Goal: Transaction & Acquisition: Purchase product/service

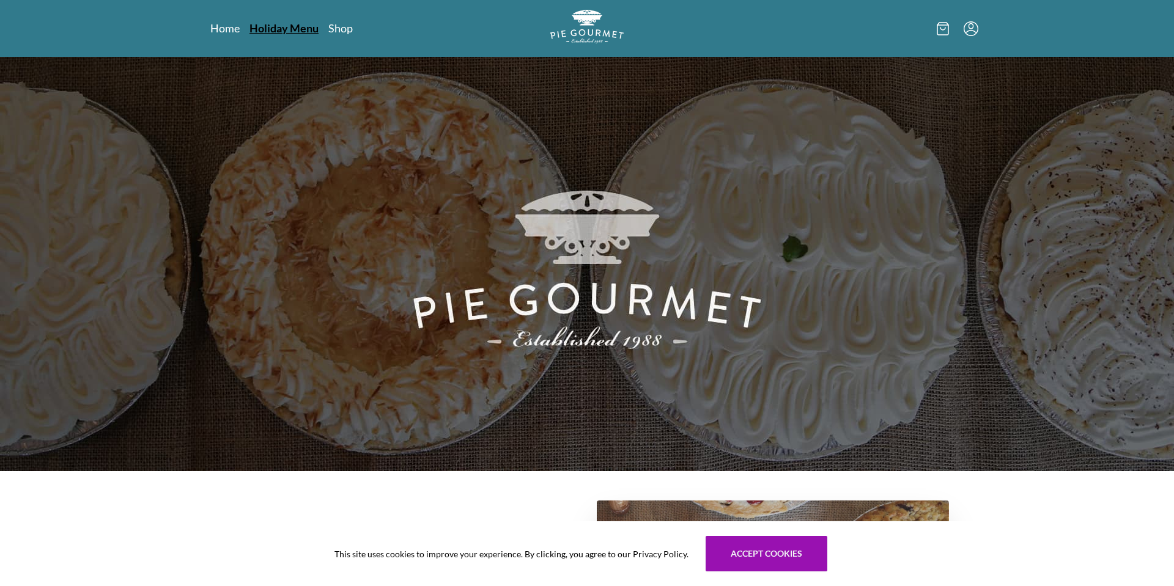
click at [290, 28] on link "Holiday Menu" at bounding box center [284, 28] width 69 height 15
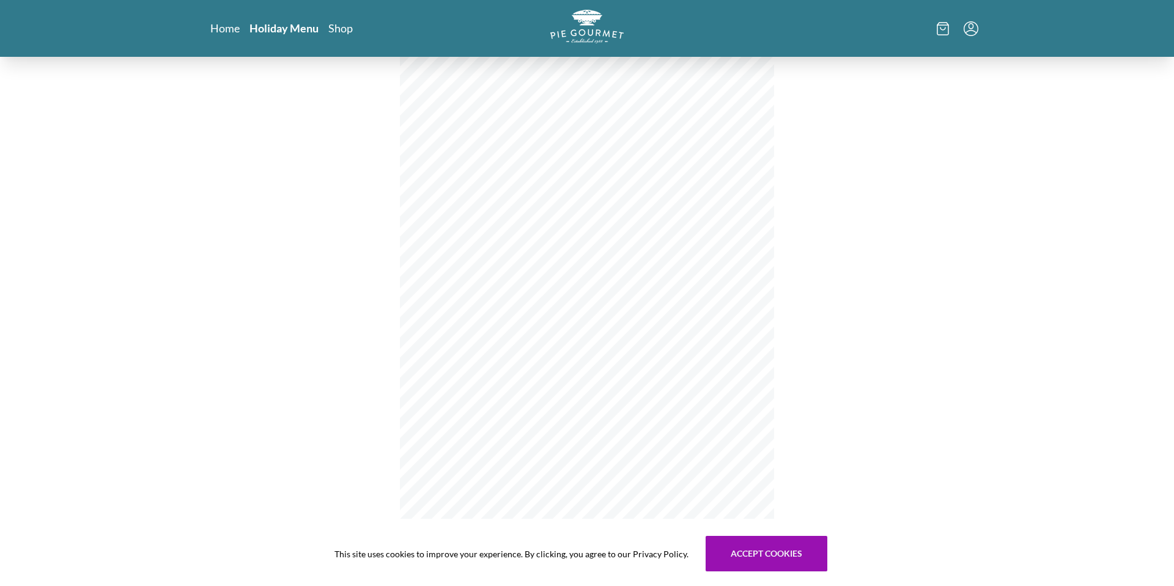
scroll to position [46, 0]
drag, startPoint x: 558, startPoint y: 234, endPoint x: 616, endPoint y: 234, distance: 58.7
click at [616, 234] on span "Key Lime Cream" at bounding box center [587, 229] width 60 height 9
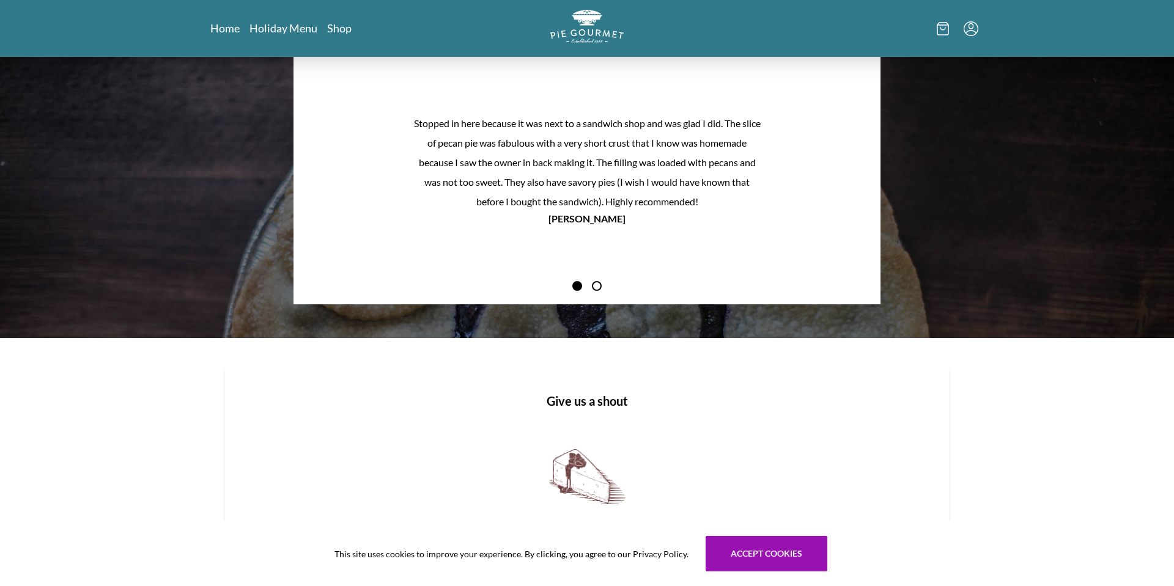
scroll to position [1469, 0]
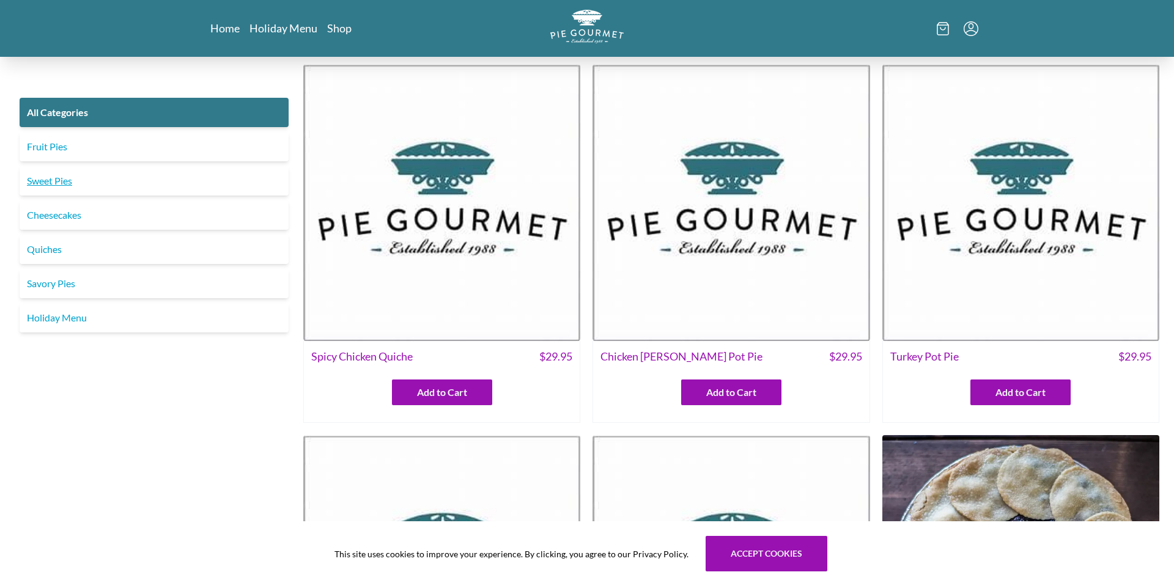
click at [111, 177] on link "Sweet Pies" at bounding box center [154, 180] width 269 height 29
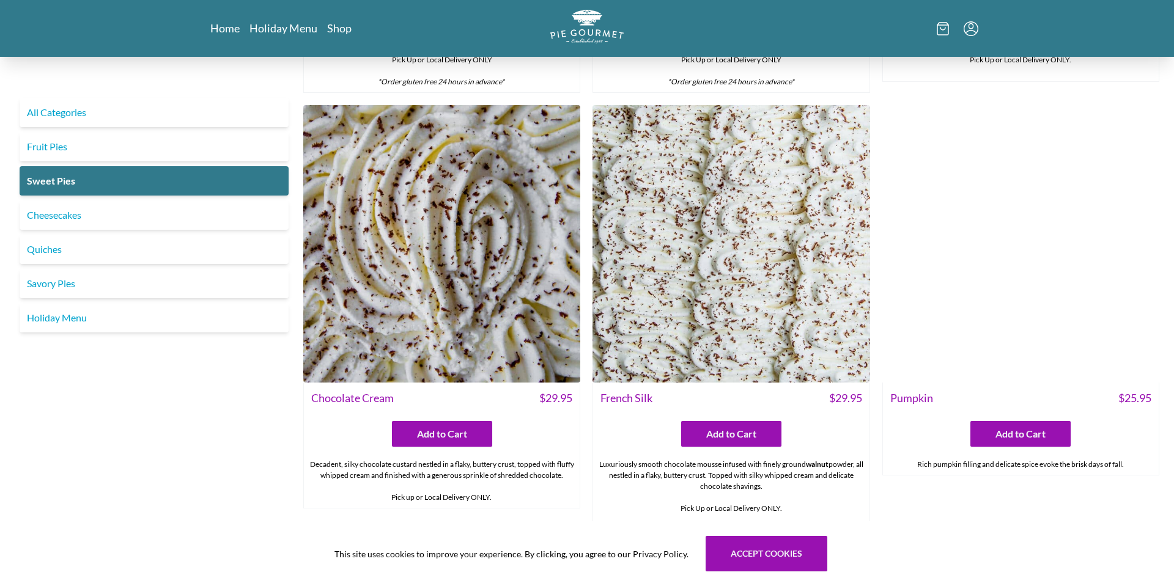
scroll to position [392, 0]
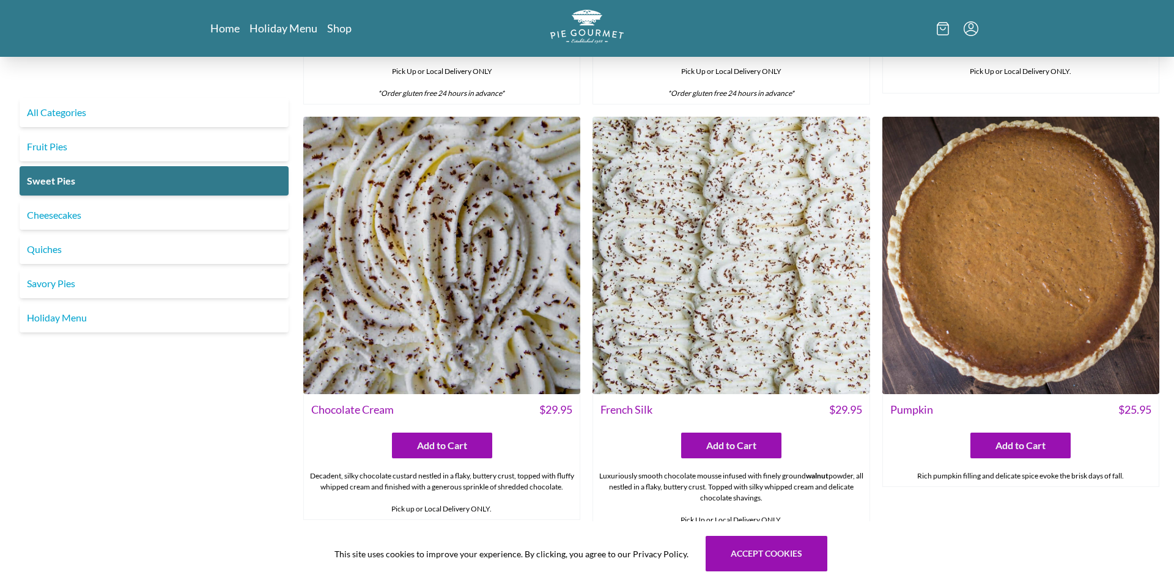
click at [766, 323] on img at bounding box center [731, 255] width 277 height 277
